Goal: Task Accomplishment & Management: Use online tool/utility

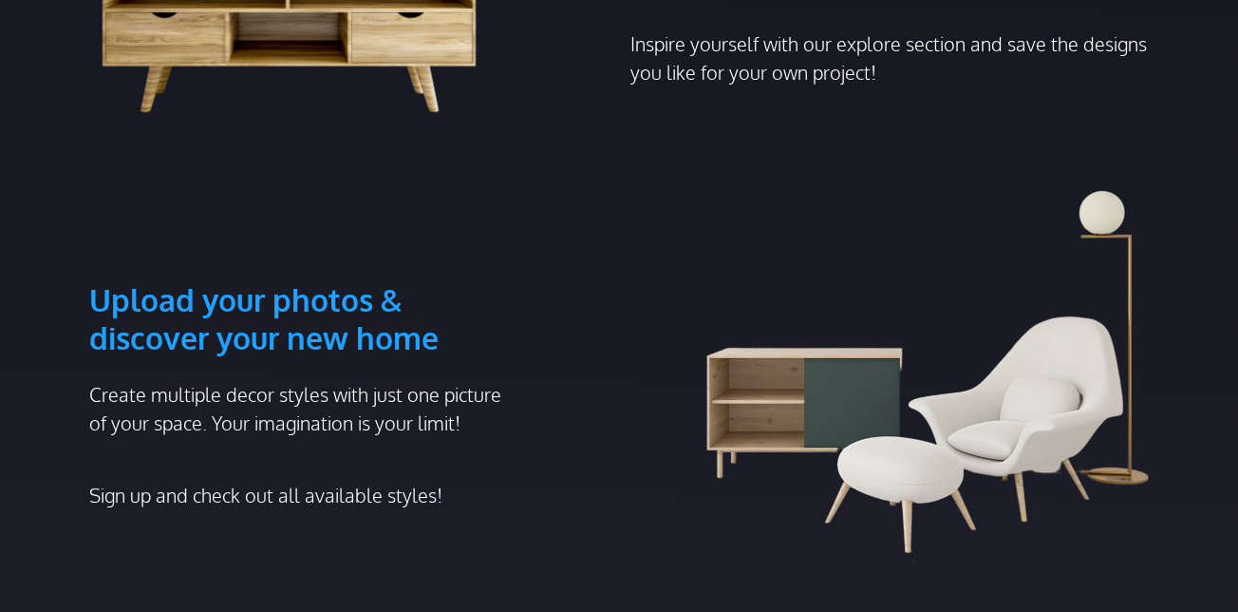
scroll to position [855, 0]
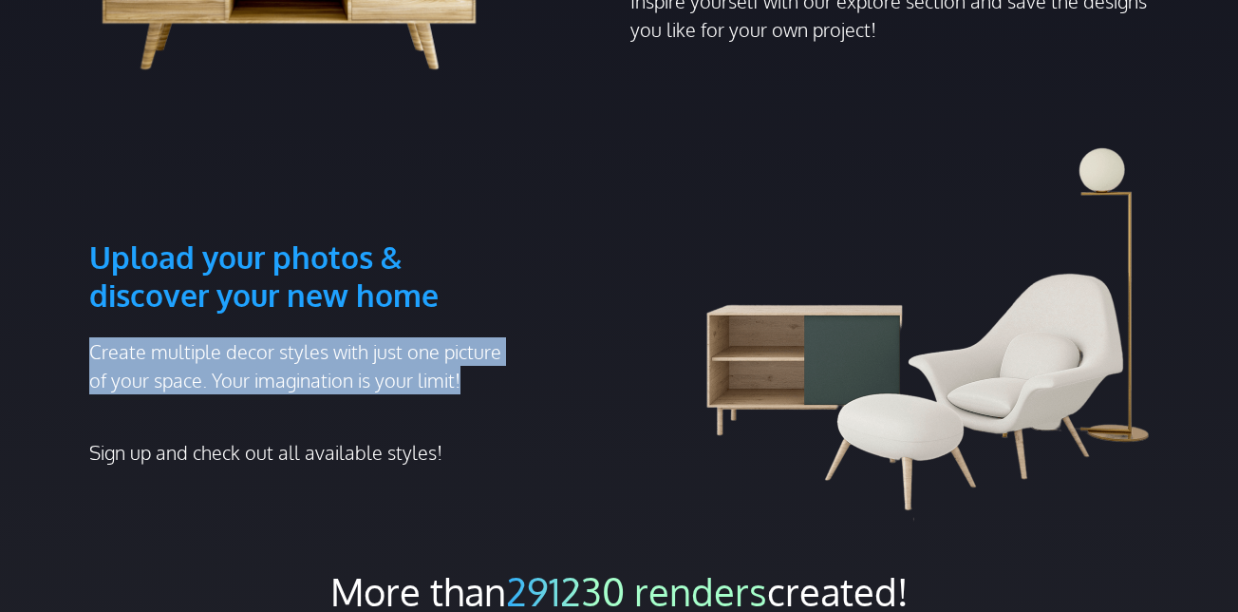
drag, startPoint x: 87, startPoint y: 350, endPoint x: 200, endPoint y: 403, distance: 124.5
click at [200, 403] on div "Upload your photos & discover your new home Create multiple decor styles with j…" at bounding box center [303, 334] width 451 height 374
copy p "Create multiple decor styles with just one picture of your space. Your imaginat…"
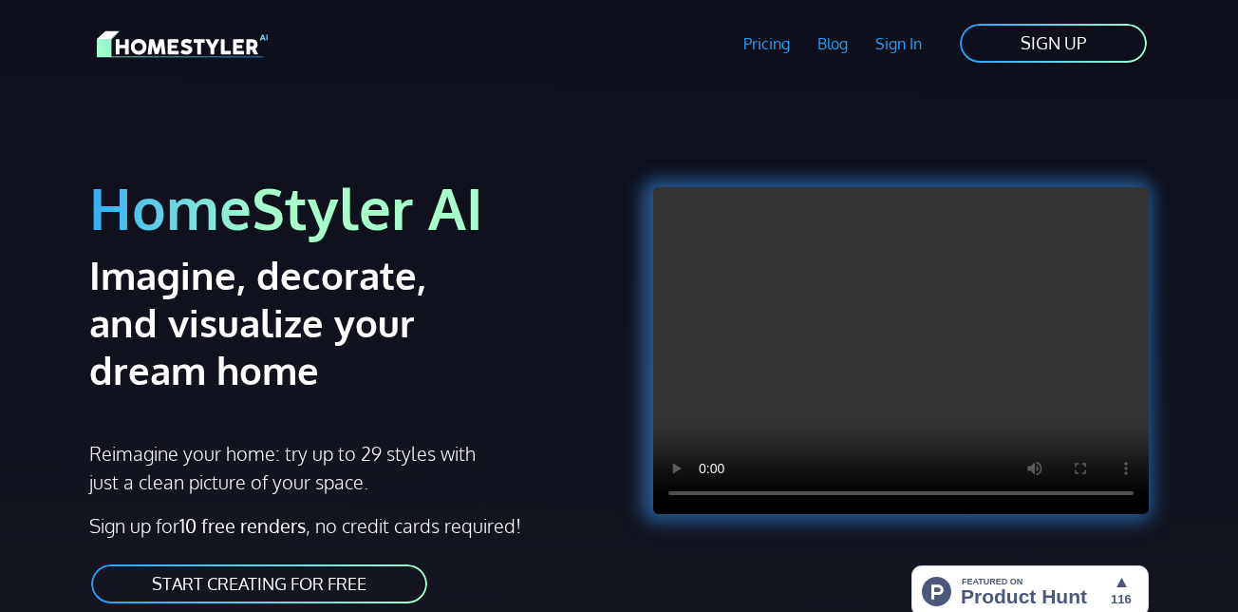
scroll to position [0, 0]
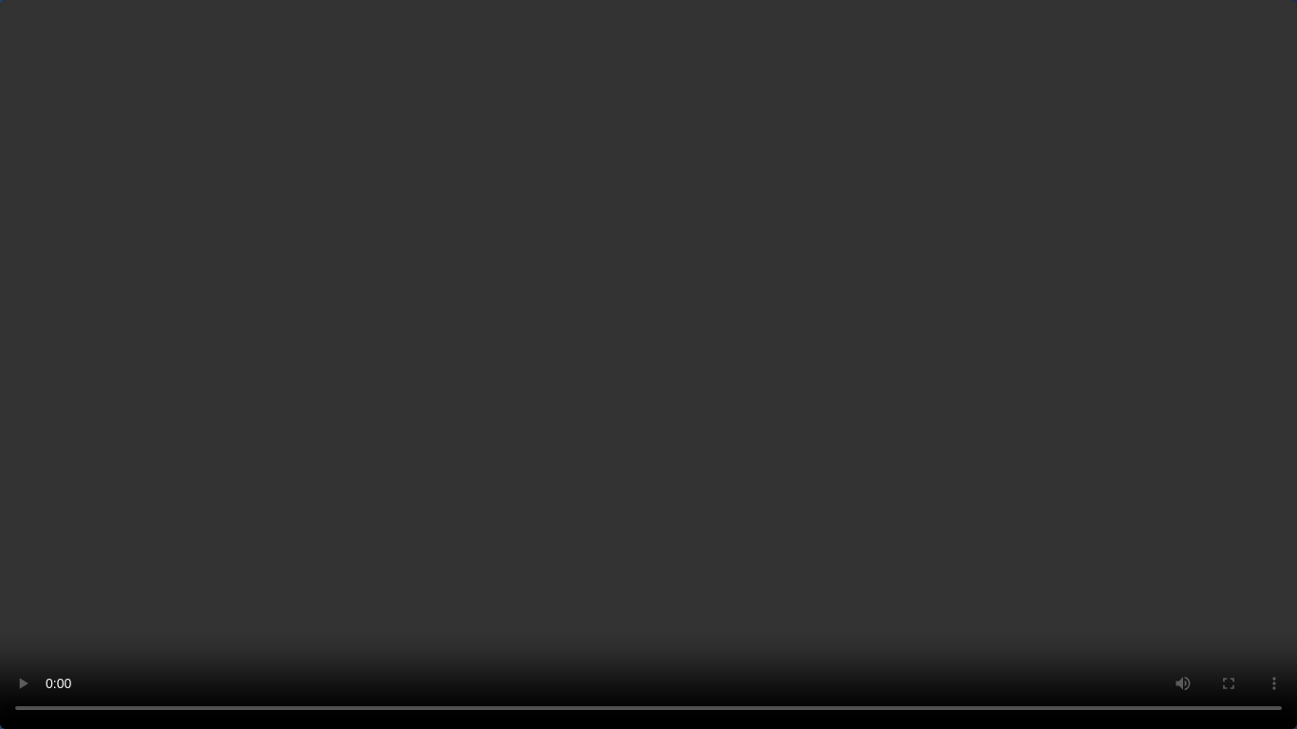
click at [723, 420] on video at bounding box center [648, 364] width 1297 height 729
click at [612, 442] on video at bounding box center [648, 364] width 1297 height 729
click at [546, 465] on video at bounding box center [648, 364] width 1297 height 729
click at [696, 286] on video at bounding box center [648, 364] width 1297 height 729
click at [658, 350] on video at bounding box center [648, 364] width 1297 height 729
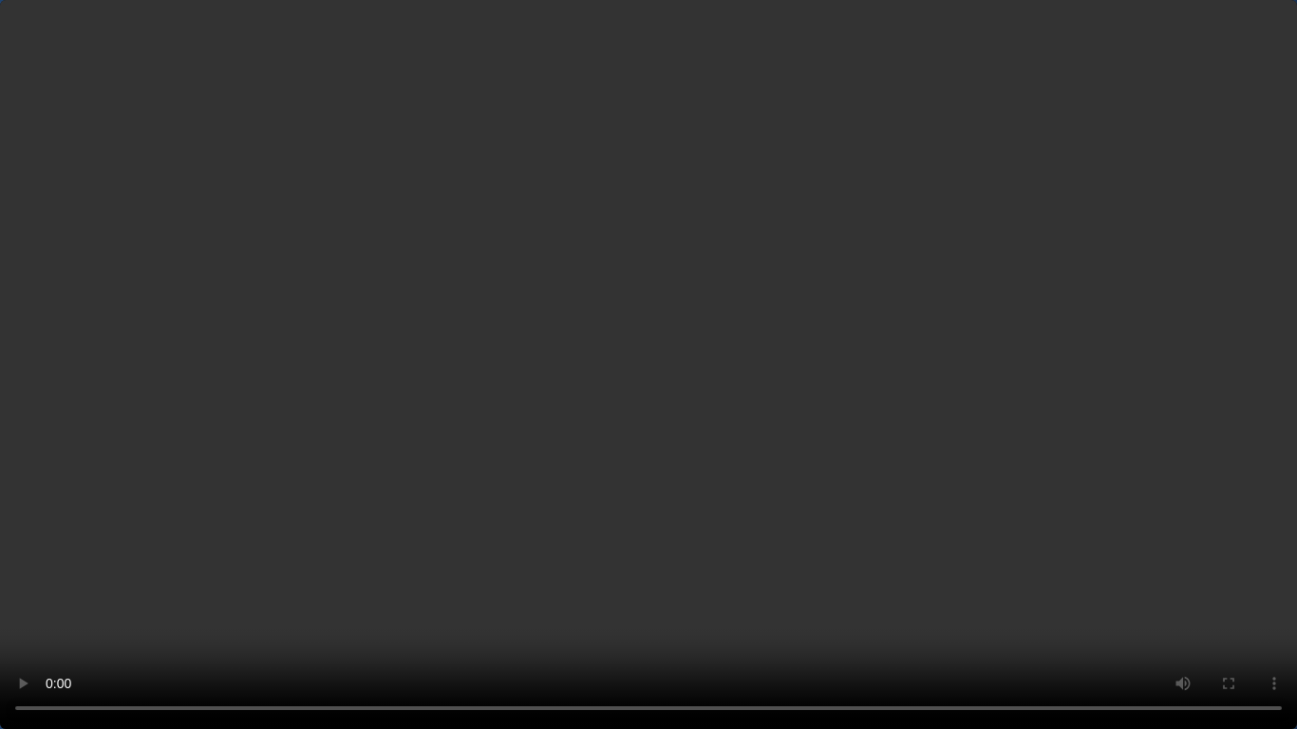
click at [658, 348] on video at bounding box center [648, 364] width 1297 height 729
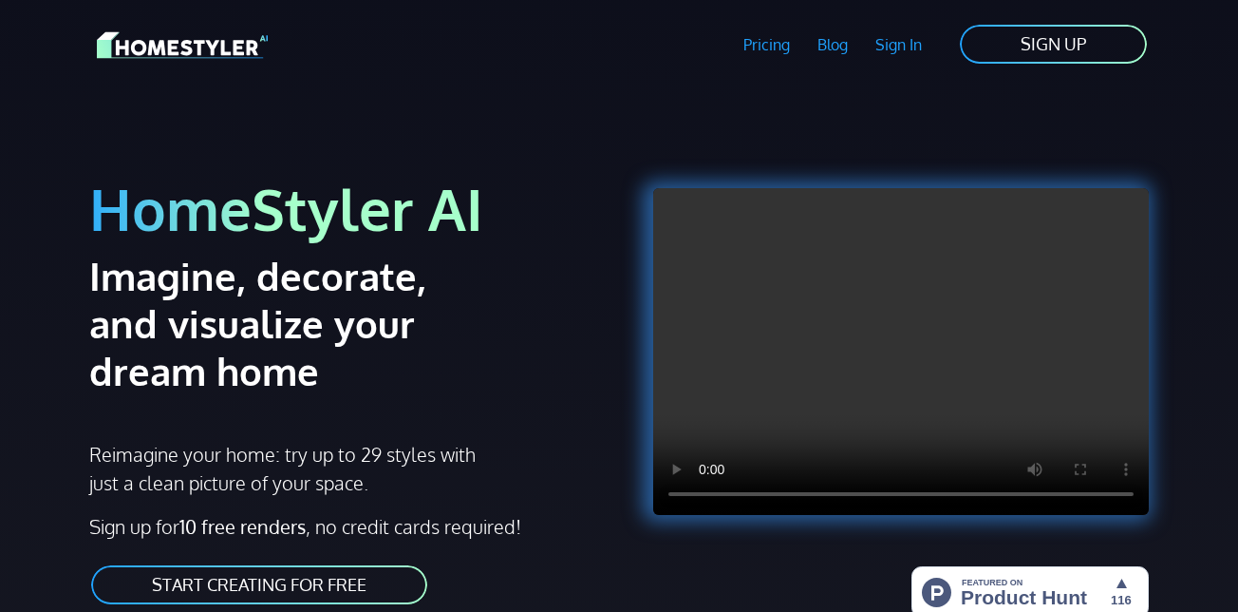
click at [770, 389] on video at bounding box center [901, 351] width 496 height 327
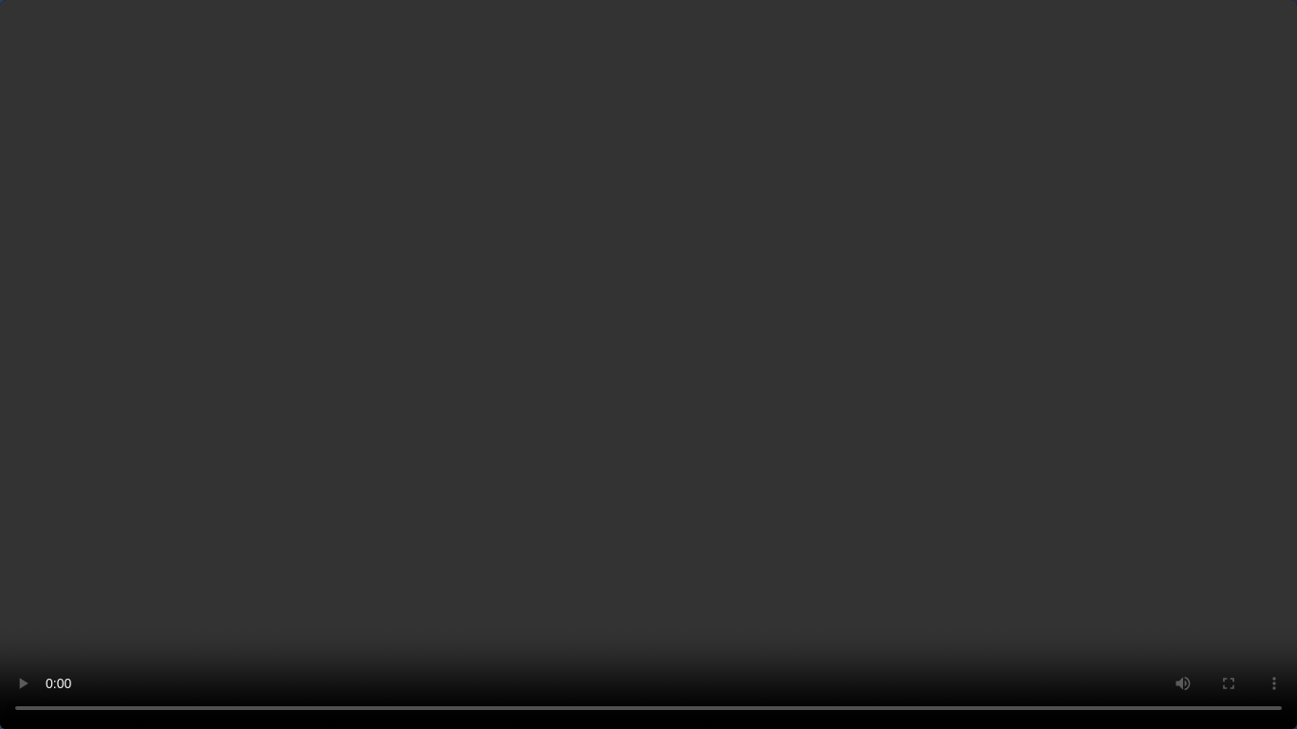
click at [720, 542] on video at bounding box center [648, 364] width 1297 height 729
click at [756, 229] on video at bounding box center [648, 364] width 1297 height 729
click at [778, 344] on video at bounding box center [648, 364] width 1297 height 729
click at [762, 433] on video at bounding box center [648, 364] width 1297 height 729
click at [851, 492] on video at bounding box center [648, 364] width 1297 height 729
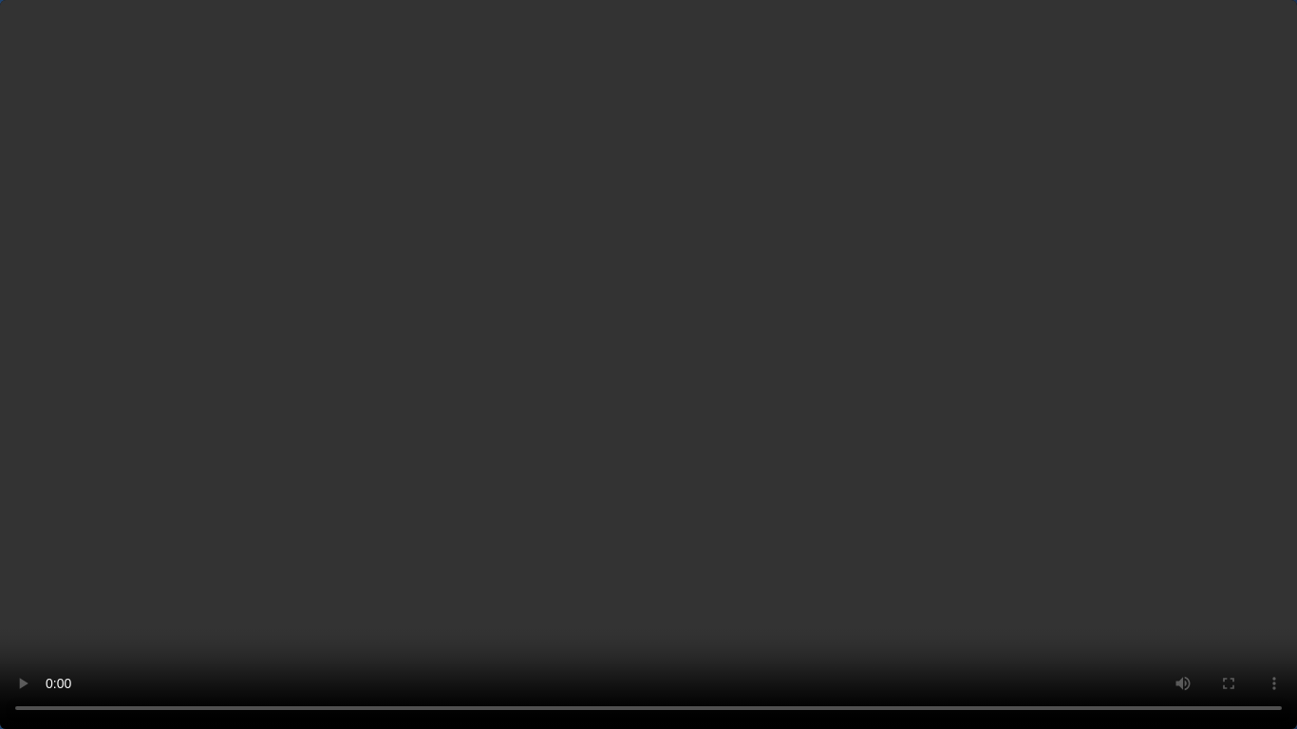
click at [754, 507] on video at bounding box center [648, 364] width 1297 height 729
click at [754, 506] on video at bounding box center [648, 364] width 1297 height 729
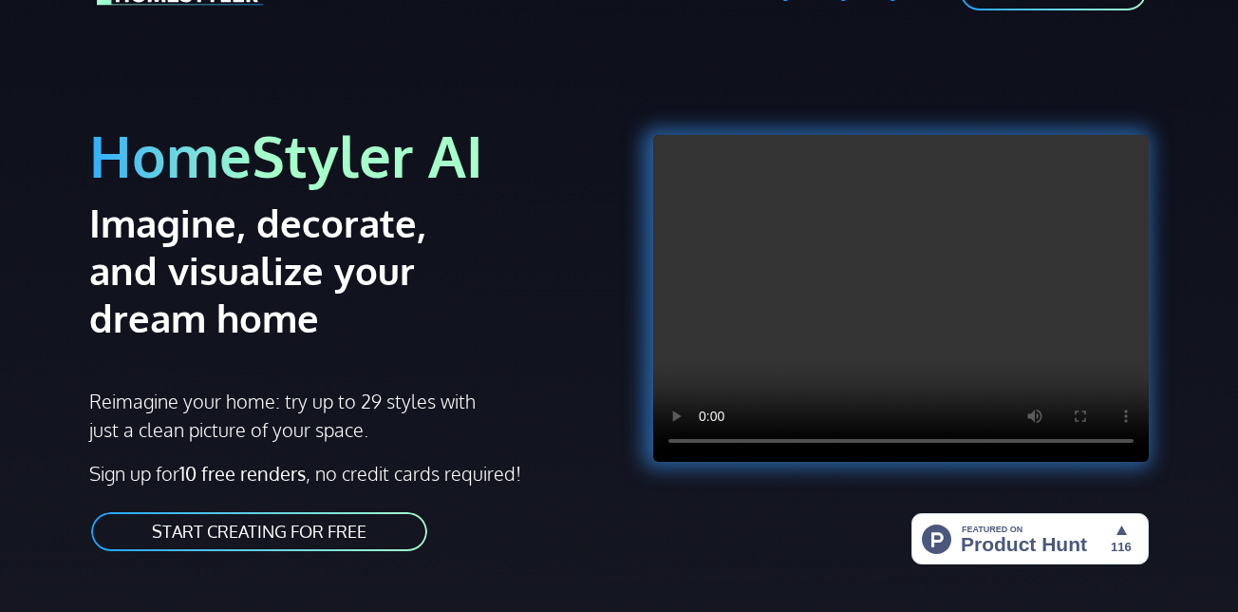
scroll to position [95, 0]
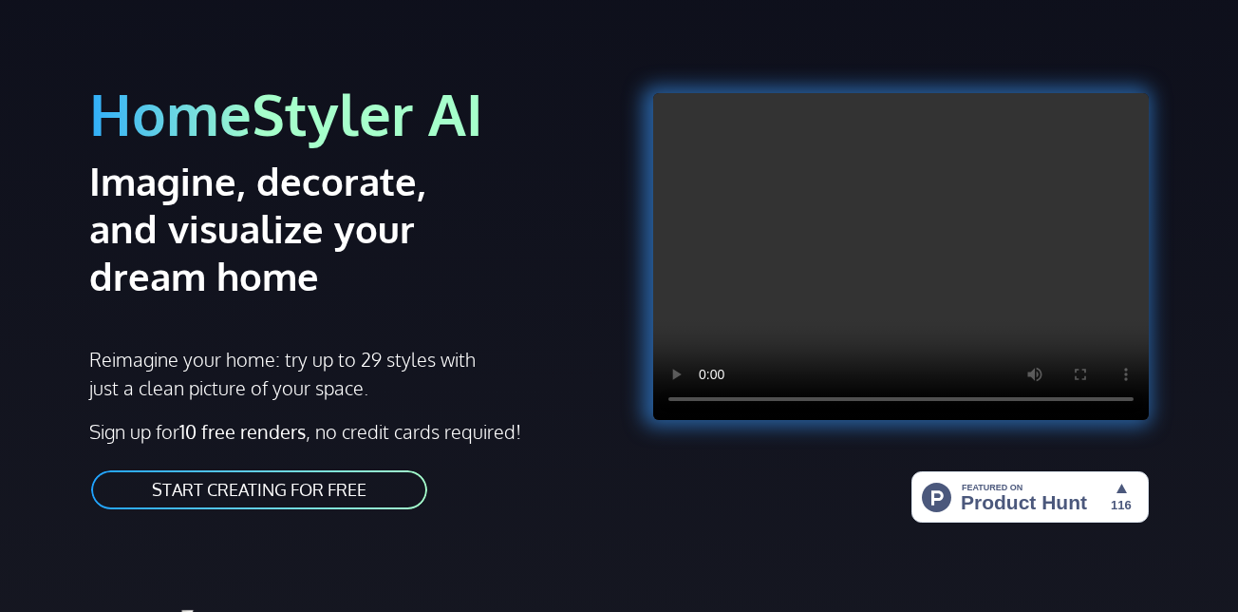
click at [299, 497] on link "START CREATING FOR FREE" at bounding box center [259, 489] width 340 height 43
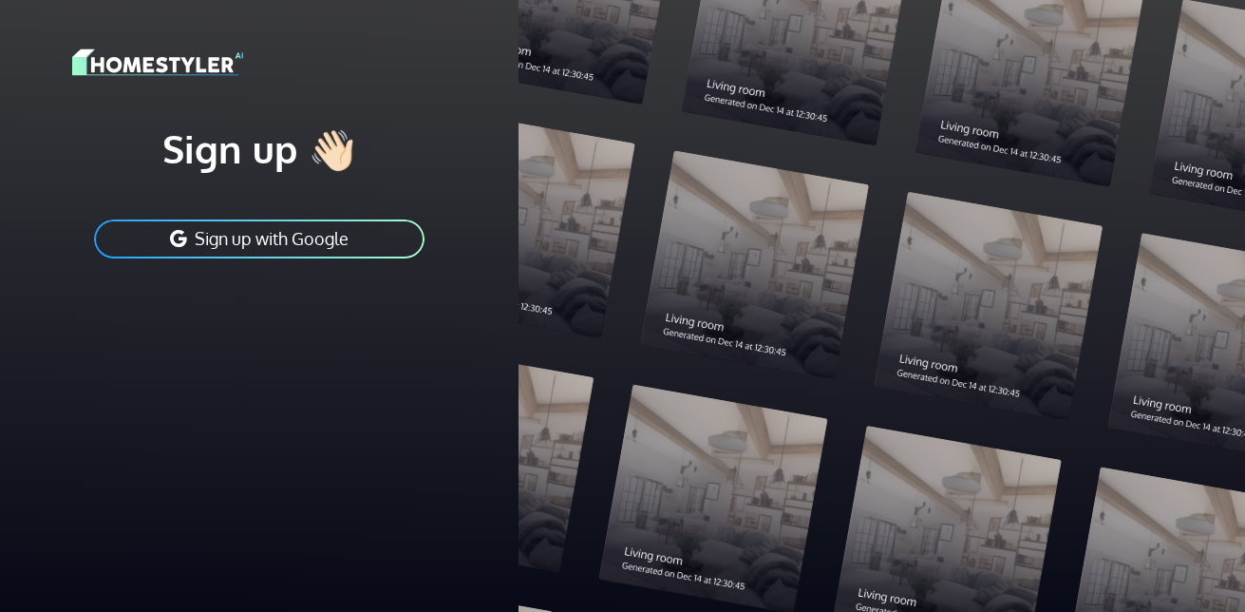
click at [297, 235] on button "Sign up with Google" at bounding box center [259, 238] width 334 height 43
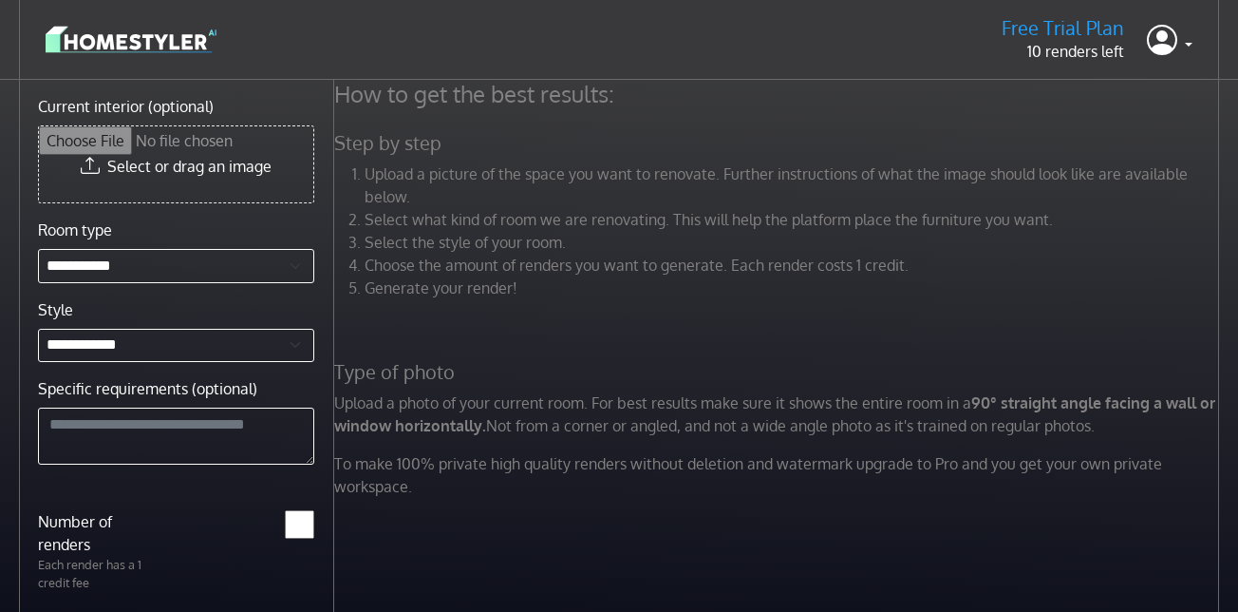
scroll to position [80, 0]
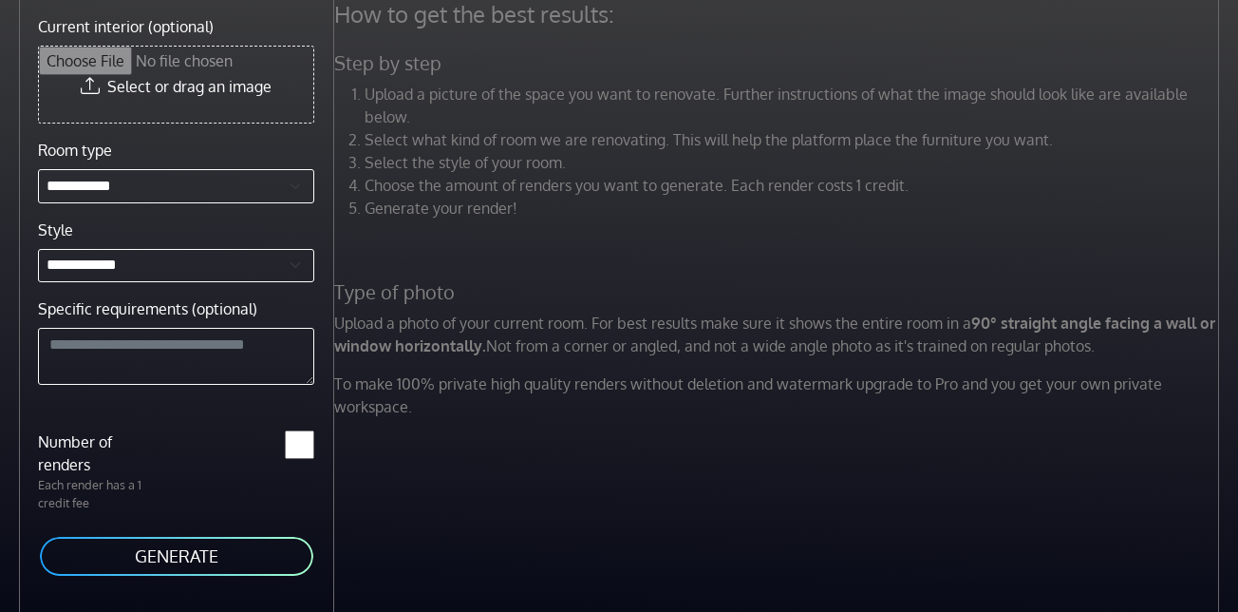
click at [325, 294] on div "**********" at bounding box center [167, 306] width 334 height 612
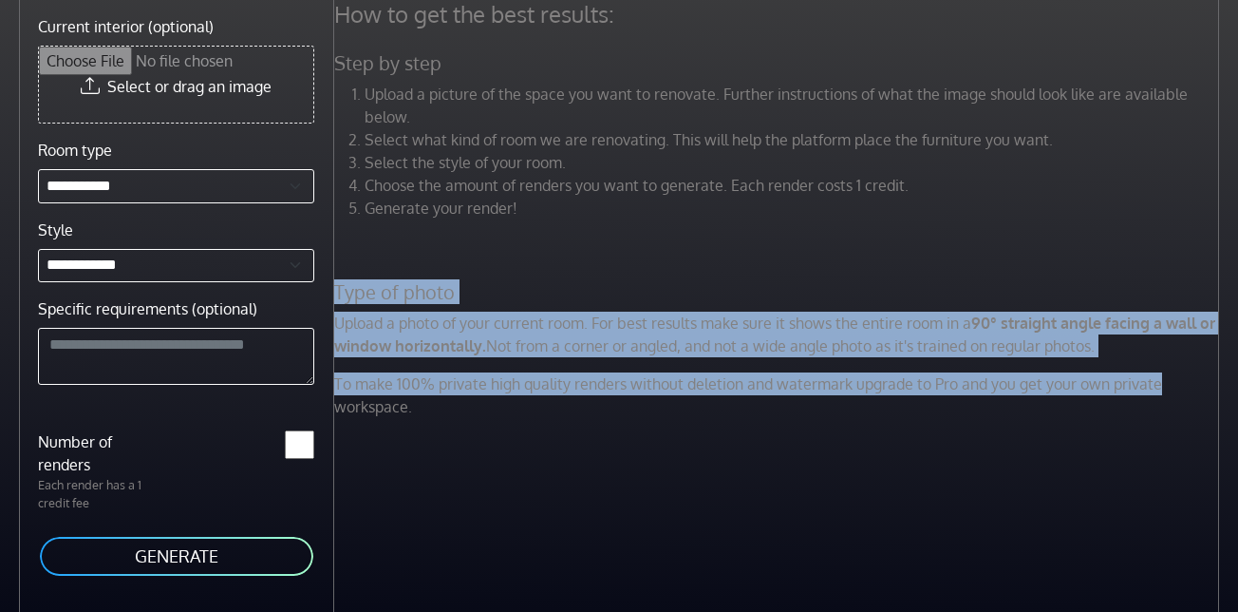
drag, startPoint x: 334, startPoint y: 291, endPoint x: 1223, endPoint y: 372, distance: 892.7
click at [1223, 372] on div "How to get the best results: Step by step Upload a picture of the space you wan…" at bounding box center [779, 216] width 913 height 433
copy div "Type of photo Upload a photo of your current room. For best results make sure i…"
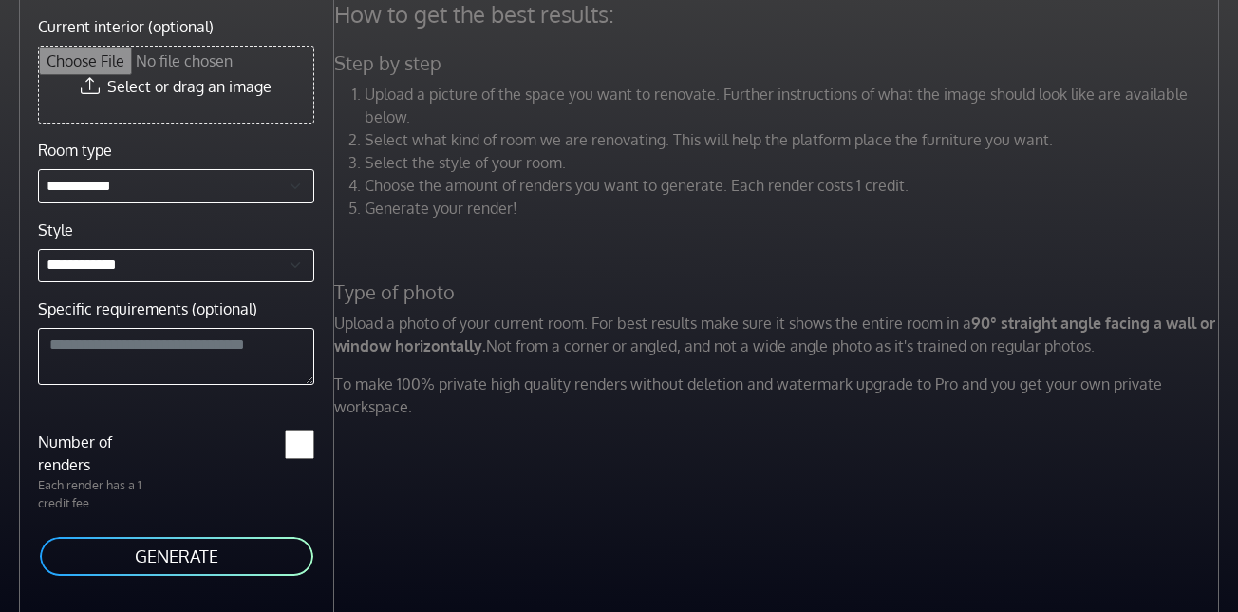
click at [775, 553] on div "How to get the best results: Step by step Upload a picture of the space you wan…" at bounding box center [786, 306] width 904 height 612
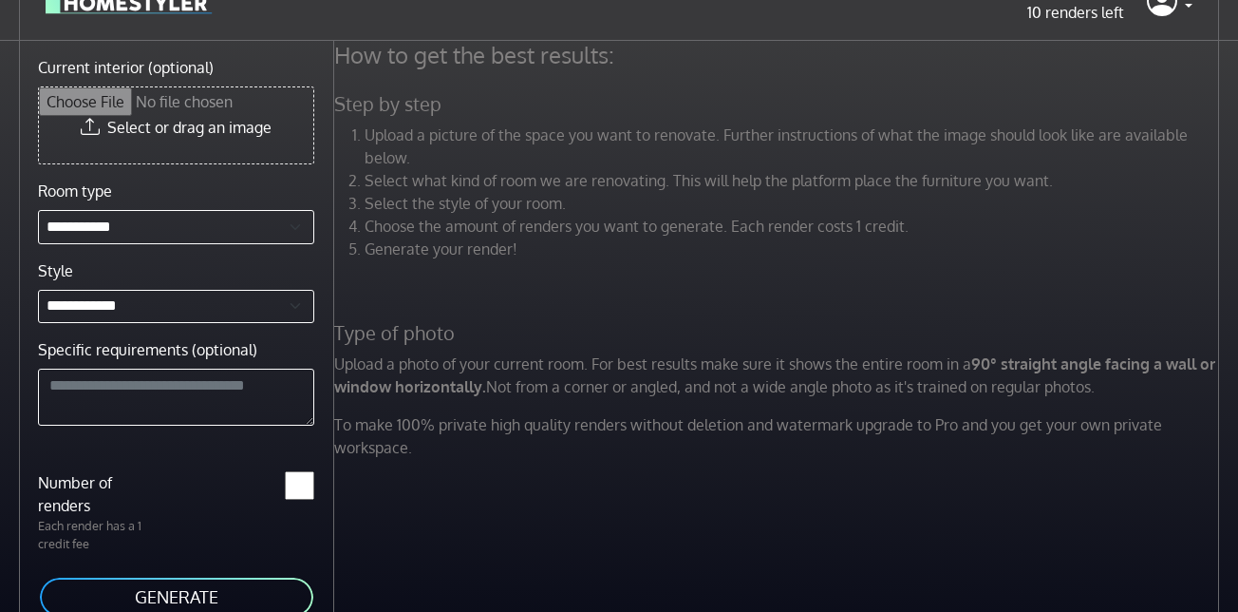
scroll to position [0, 0]
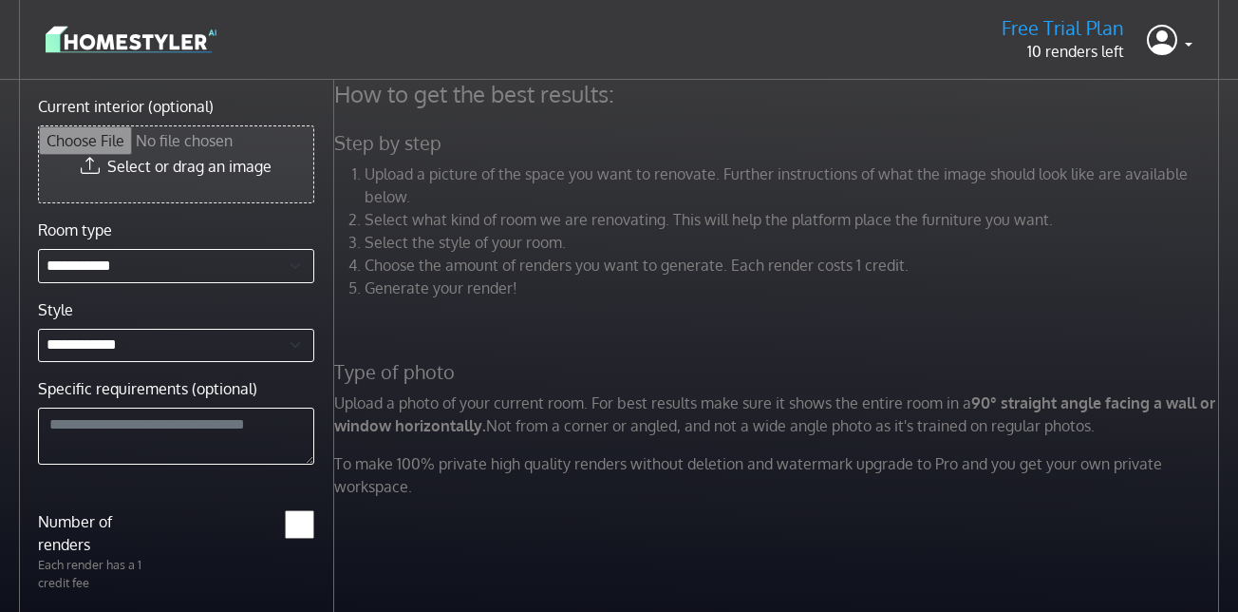
click at [129, 156] on input "Current interior (optional)" at bounding box center [176, 164] width 274 height 76
